Goal: Transaction & Acquisition: Purchase product/service

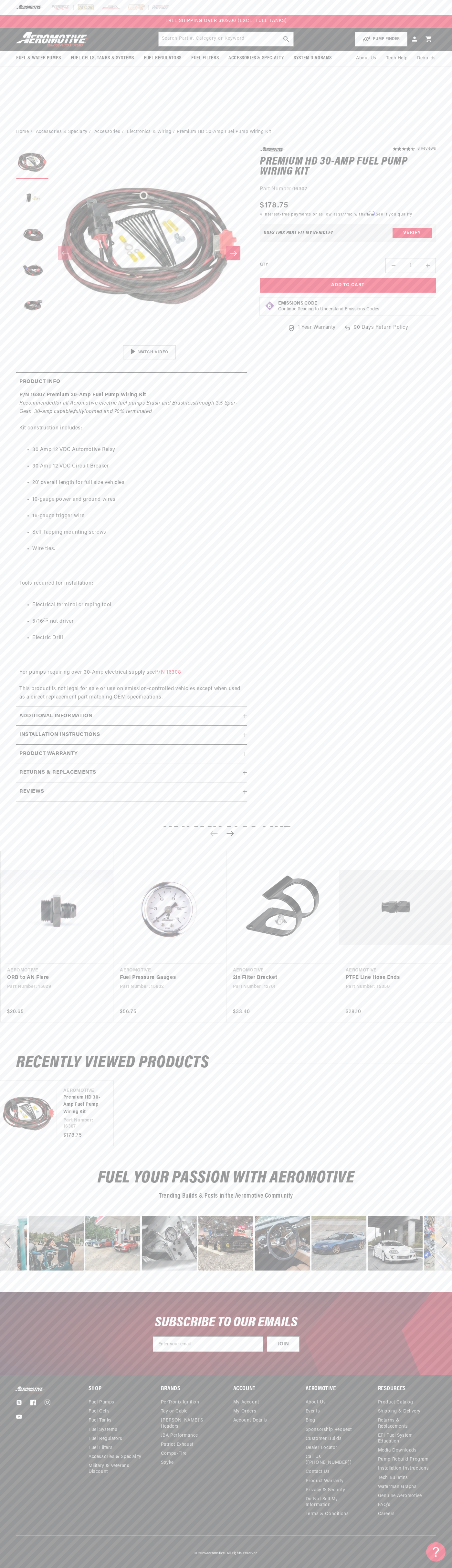
click at [394, 16] on div "FREE SHIPPING OVER $109.00 (EXCL. FUEL TANKS)" at bounding box center [226, 21] width 452 height 13
click at [449, 484] on section "4.5 star rating 8 Reviews Premium HD 30-Amp Fuel Pump Wiring Kit Premium HD 30-…" at bounding box center [226, 476] width 452 height 671
click at [384, 1563] on html "Skip to content Your cart Your cart is empty Loading... You may also like Subto…" at bounding box center [226, 784] width 452 height 1568
click at [5, 192] on section "4.5 star rating 8 Reviews Premium HD 30-Amp Fuel Pump Wiring Kit Premium HD 30-…" at bounding box center [226, 476] width 452 height 671
